Goal: Check status: Check status

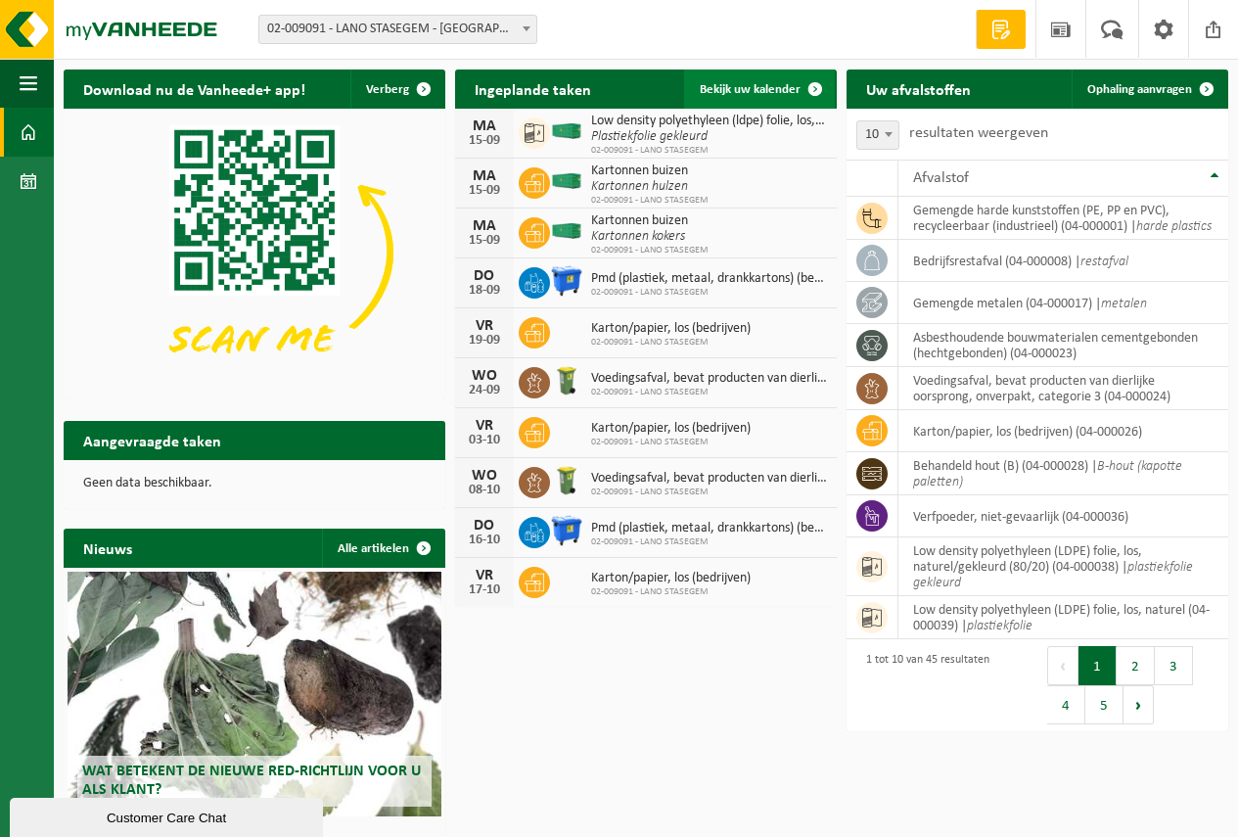
click at [755, 80] on link "Bekijk uw kalender" at bounding box center [759, 89] width 151 height 39
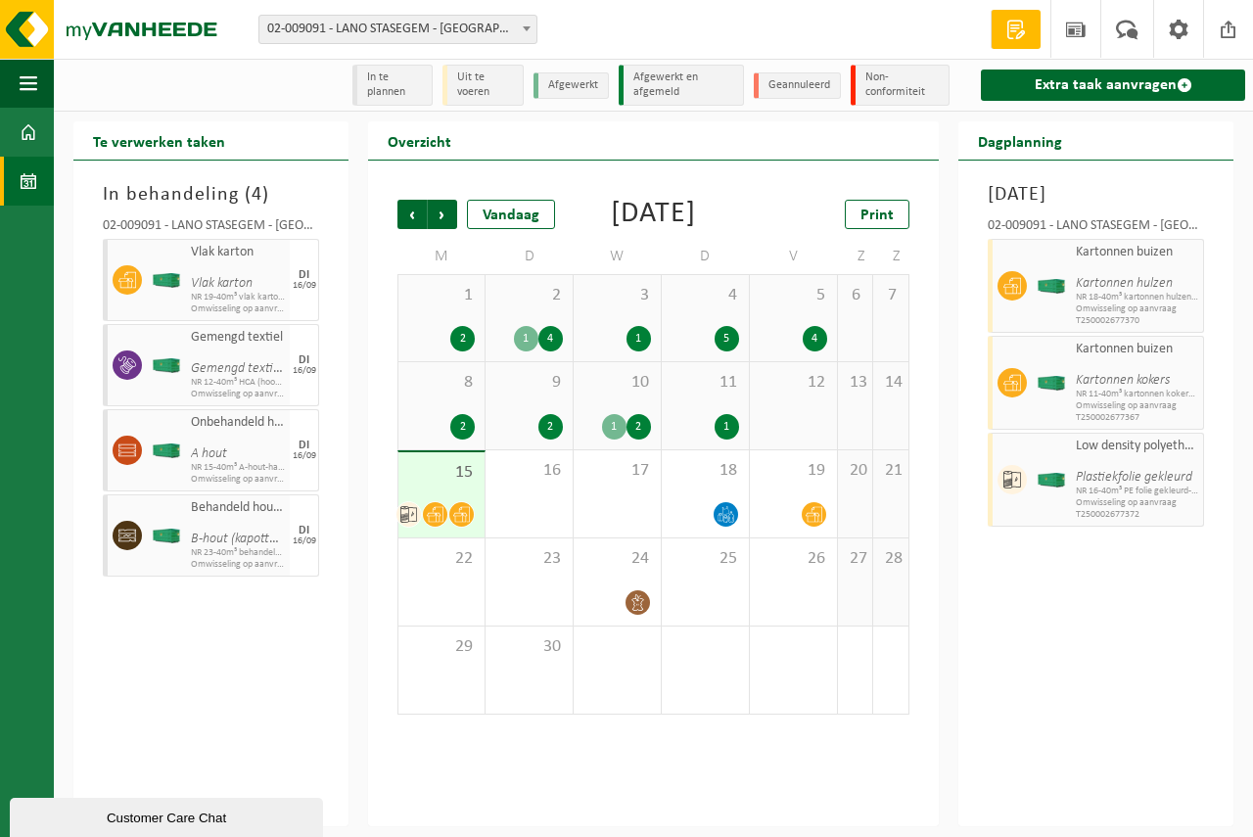
click at [423, 424] on div "8 2" at bounding box center [441, 405] width 86 height 87
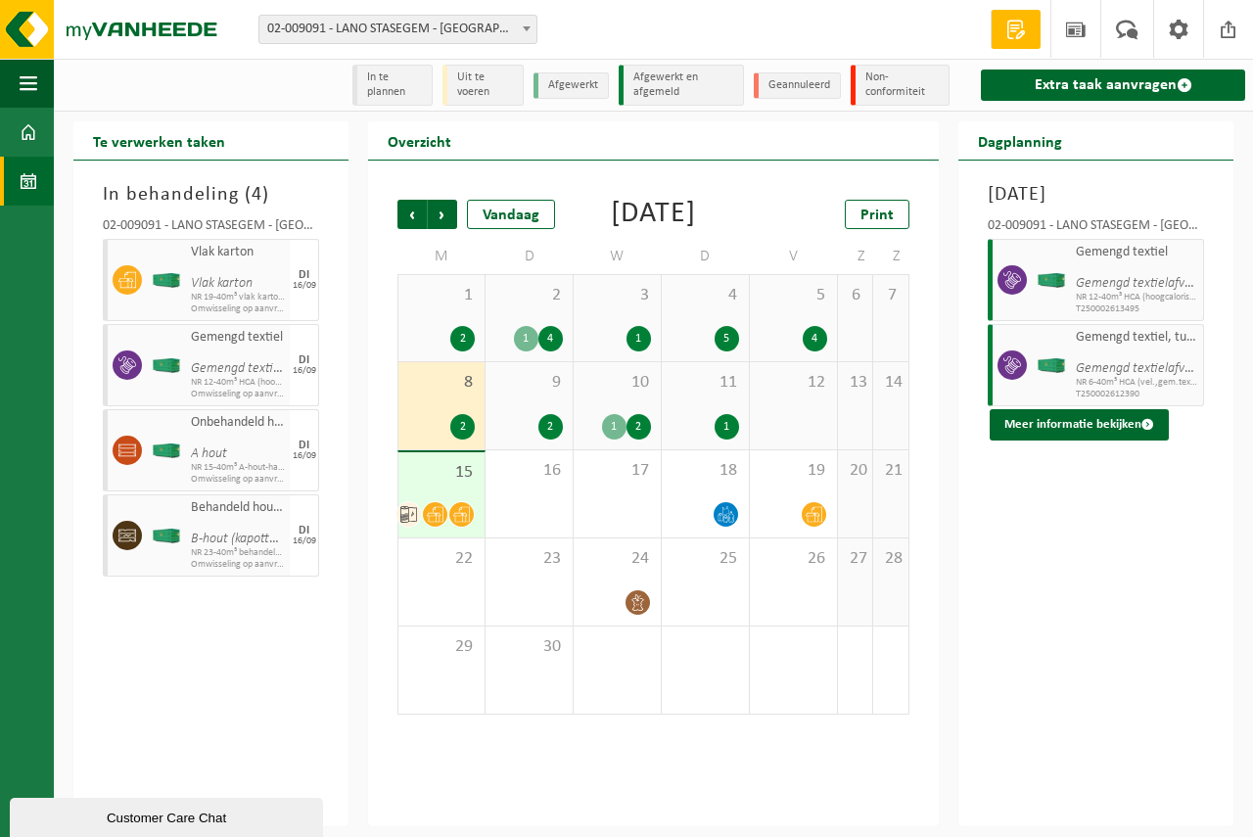
click at [452, 527] on div "15" at bounding box center [441, 494] width 86 height 85
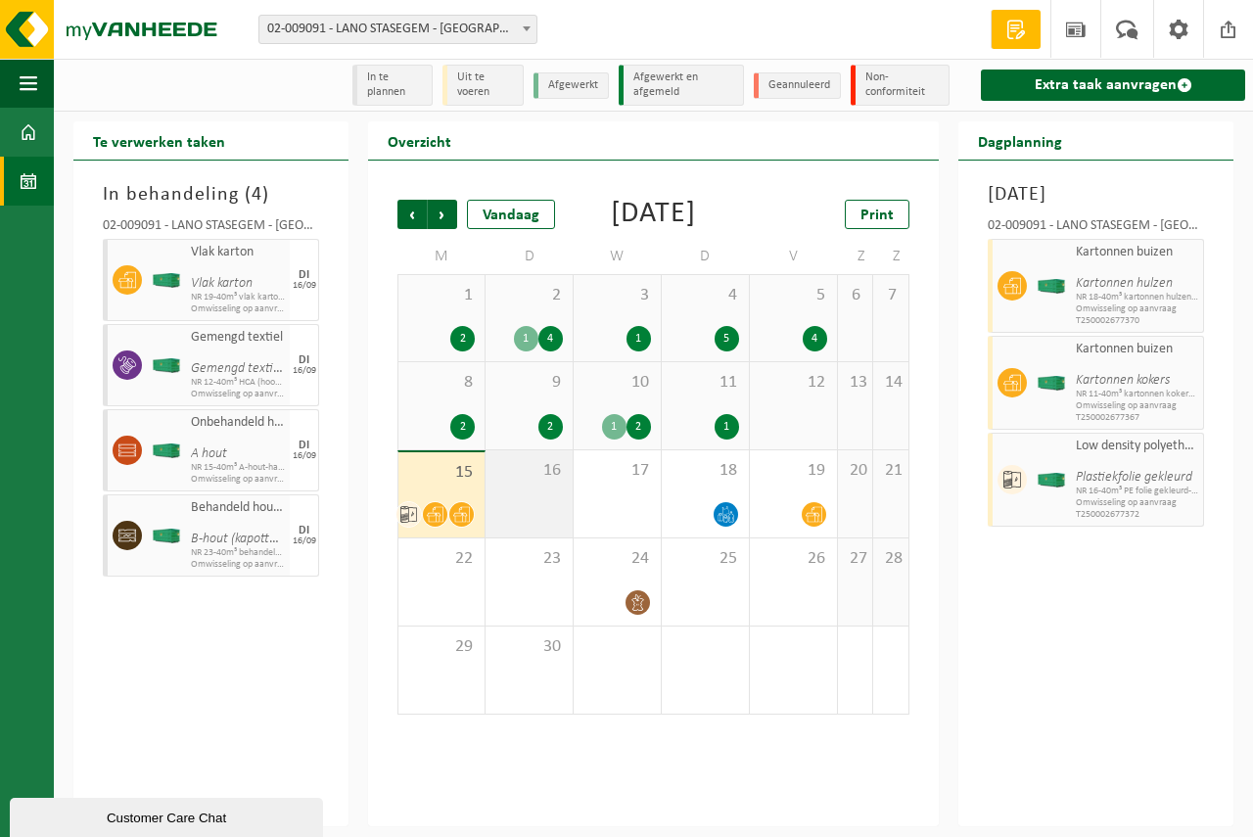
click at [524, 525] on div "16" at bounding box center [529, 493] width 87 height 87
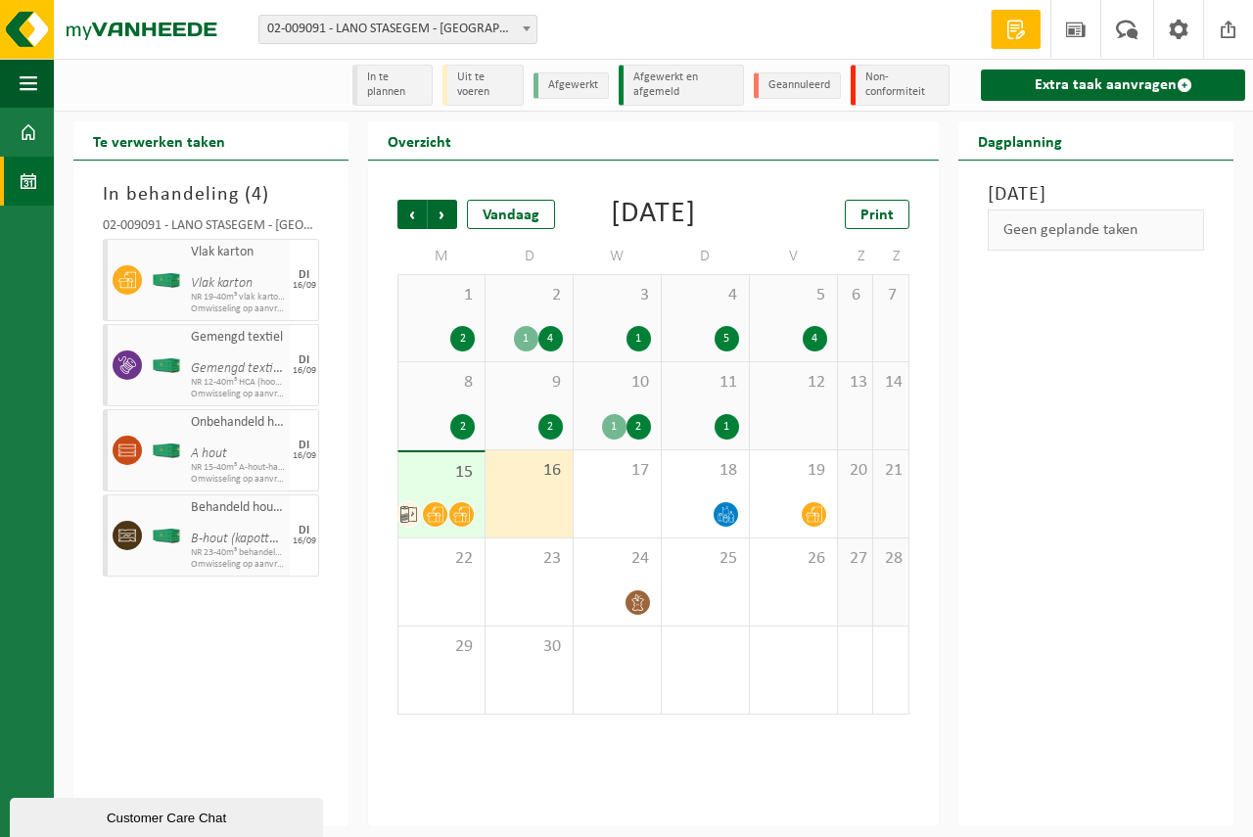
click at [727, 435] on div "11 1" at bounding box center [705, 405] width 87 height 87
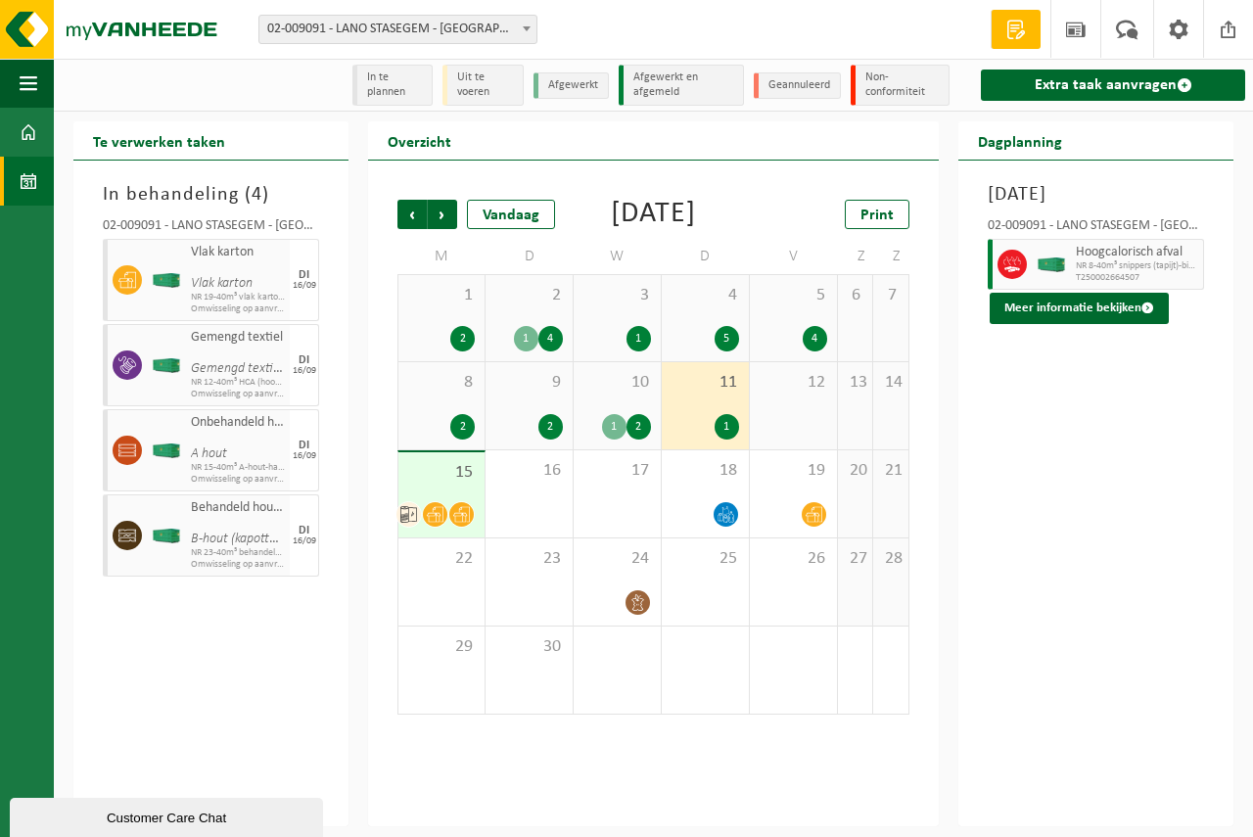
click at [733, 349] on div "4 5" at bounding box center [705, 318] width 87 height 86
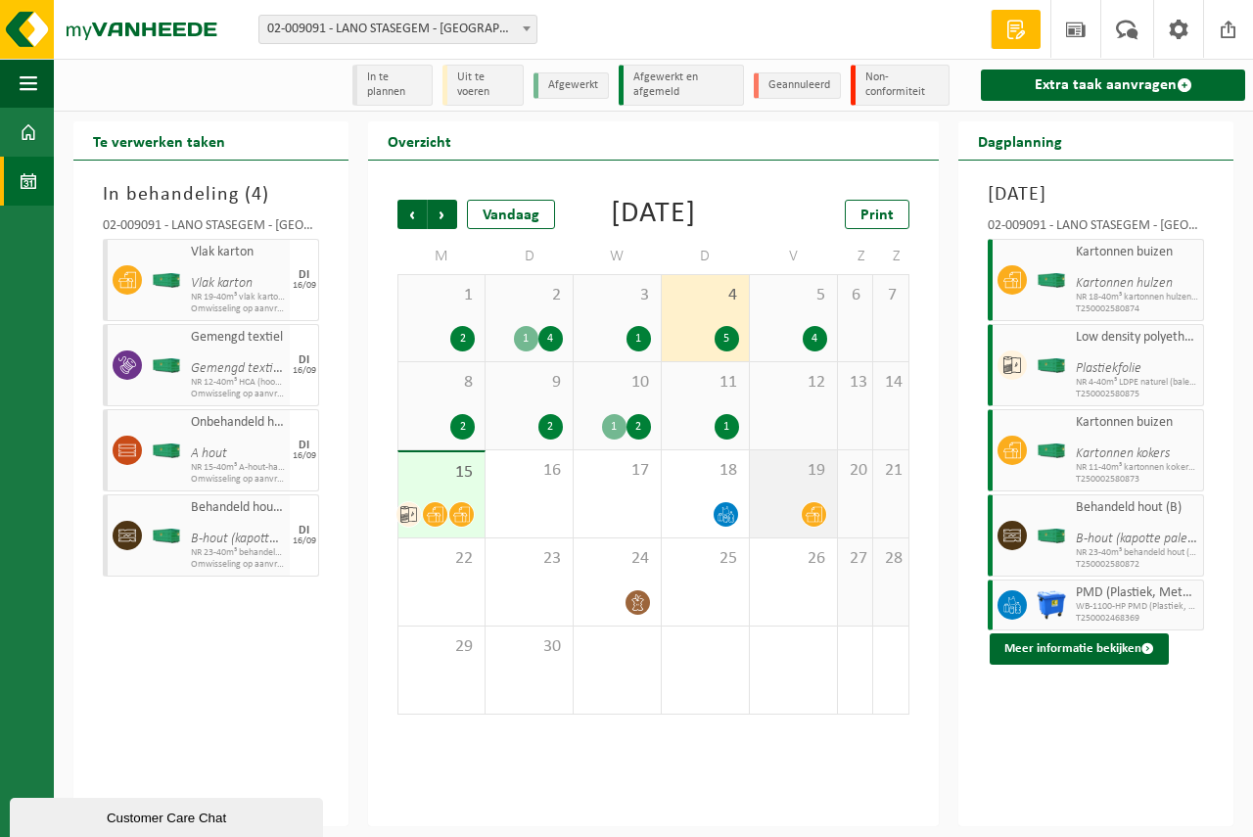
click at [795, 528] on div at bounding box center [794, 514] width 68 height 26
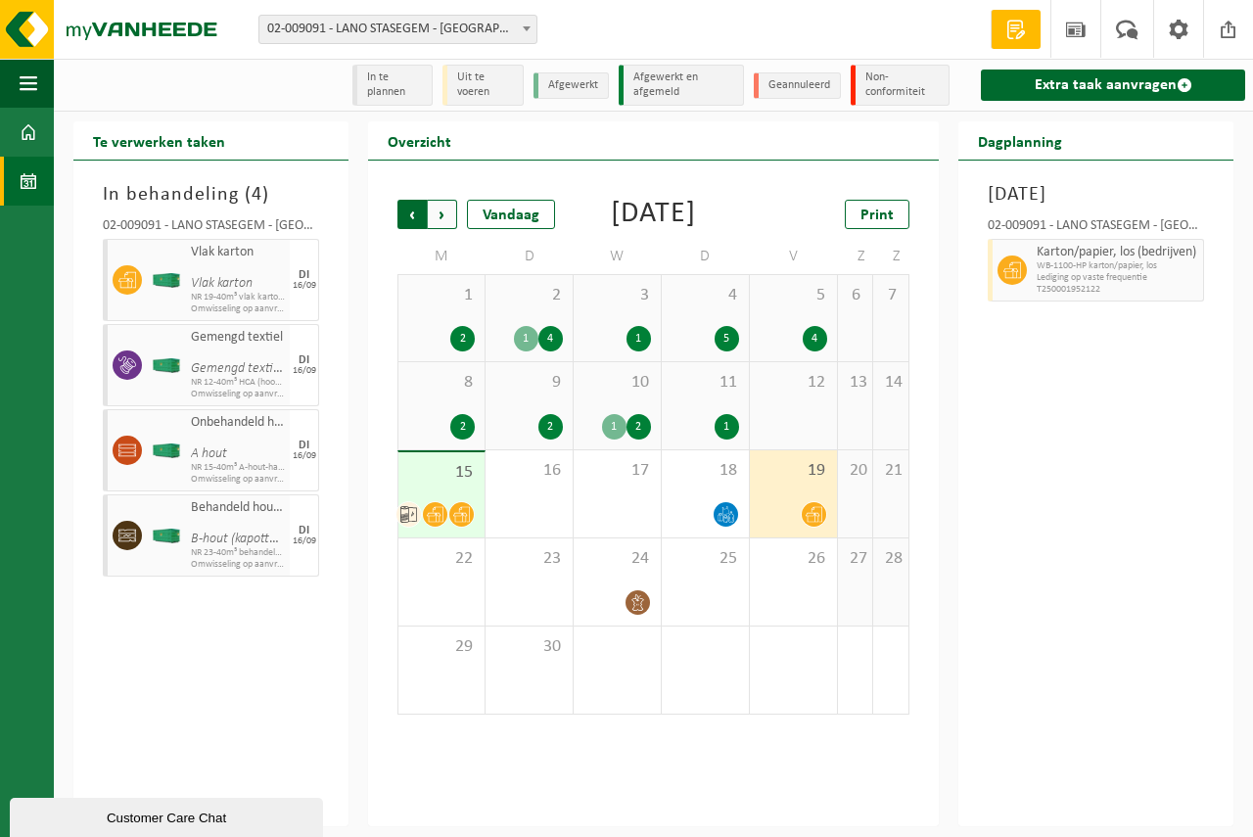
click at [438, 210] on span "Volgende" at bounding box center [442, 214] width 29 height 29
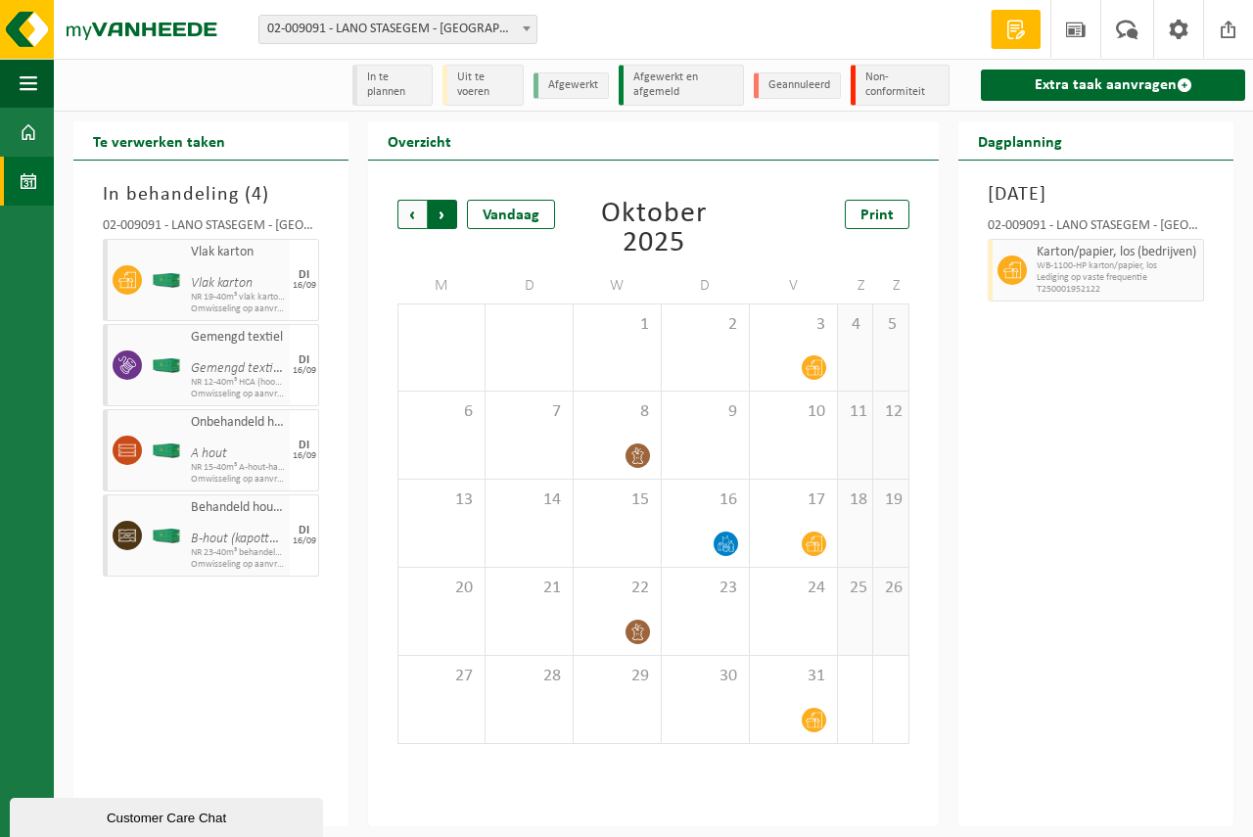
click at [405, 211] on span "Vorige" at bounding box center [411, 214] width 29 height 29
